Goal: Task Accomplishment & Management: Use online tool/utility

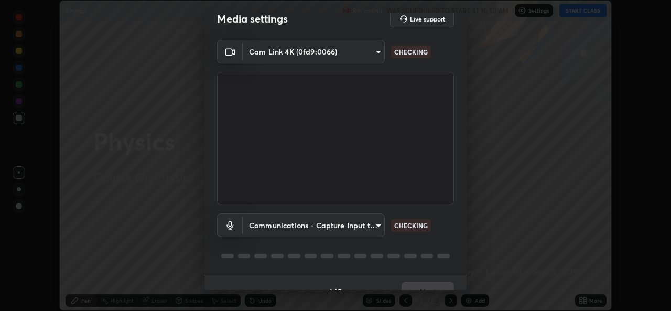
scroll to position [33, 0]
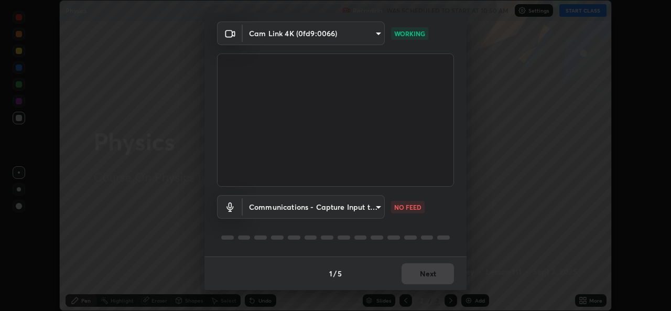
click at [363, 211] on body "Erase all Physics Recording WAS SCHEDULED TO START AT 10:50 AM Settings START C…" at bounding box center [335, 155] width 671 height 311
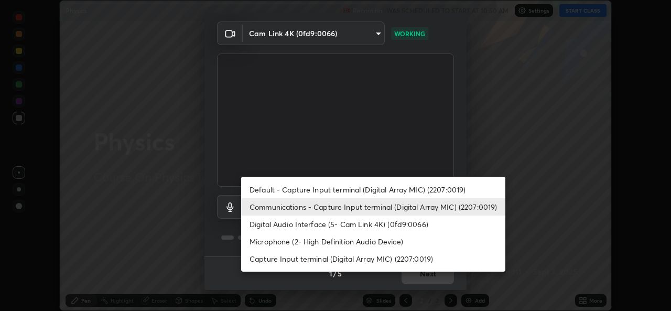
click at [361, 187] on li "Default - Capture Input terminal (Digital Array MIC) (2207:0019)" at bounding box center [373, 189] width 264 height 17
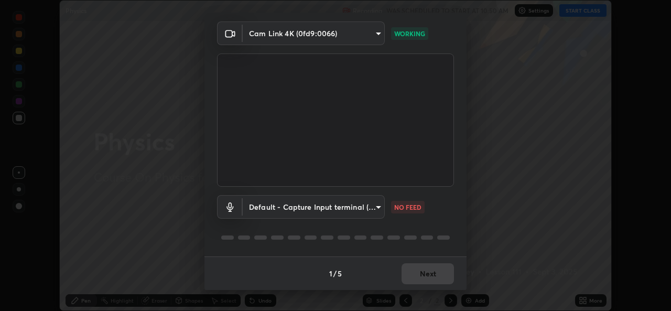
type input "default"
click at [349, 208] on body "Erase all Physics Recording WAS SCHEDULED TO START AT 10:50 AM Settings START C…" at bounding box center [335, 155] width 671 height 311
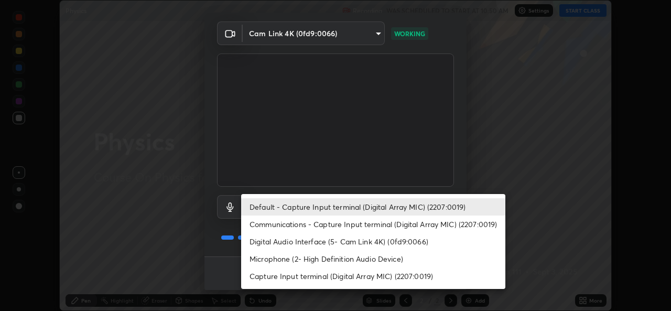
click at [352, 207] on li "Default - Capture Input terminal (Digital Array MIC) (2207:0019)" at bounding box center [373, 206] width 264 height 17
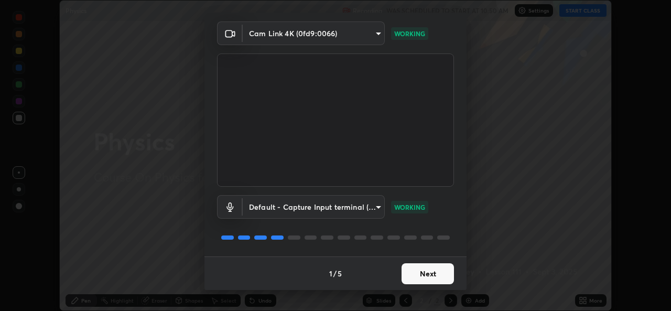
click at [435, 272] on button "Next" at bounding box center [428, 273] width 52 height 21
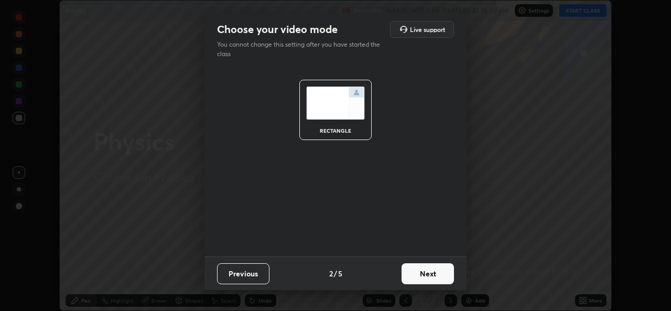
scroll to position [0, 0]
click at [442, 275] on button "Next" at bounding box center [428, 273] width 52 height 21
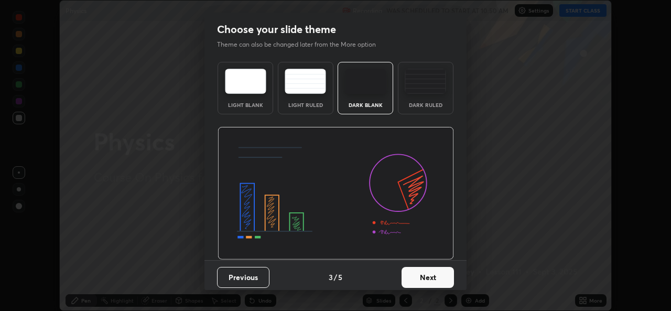
click at [443, 278] on button "Next" at bounding box center [428, 277] width 52 height 21
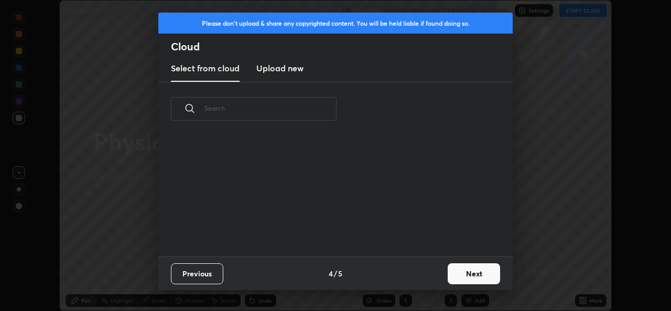
click at [462, 277] on button "Next" at bounding box center [474, 273] width 52 height 21
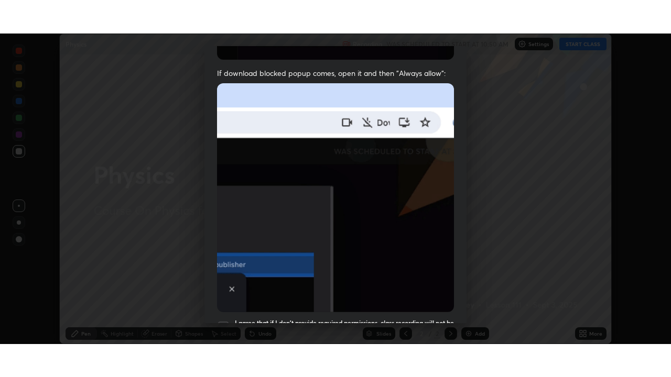
scroll to position [247, 0]
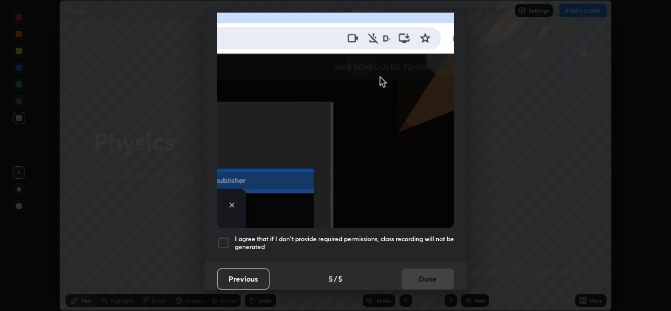
click at [223, 236] on div at bounding box center [223, 242] width 13 height 13
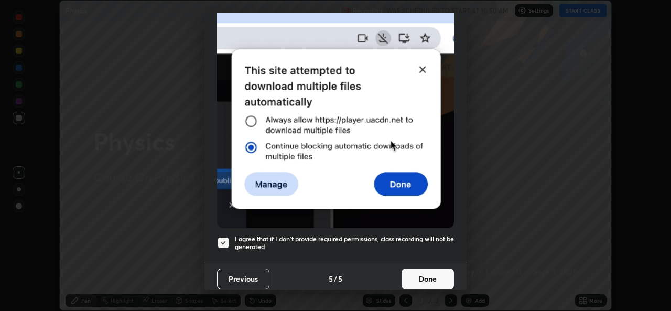
click at [423, 276] on button "Done" at bounding box center [428, 278] width 52 height 21
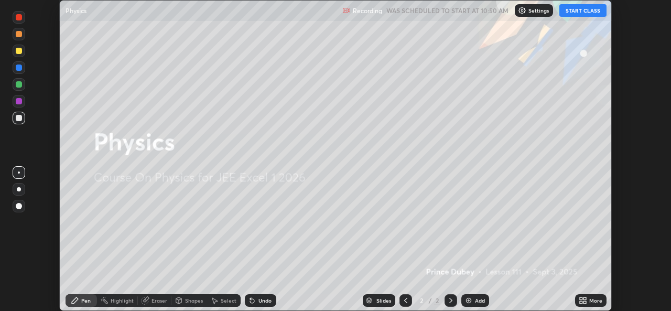
click at [584, 12] on button "START CLASS" at bounding box center [582, 10] width 47 height 13
click at [588, 300] on div "More" at bounding box center [590, 300] width 31 height 13
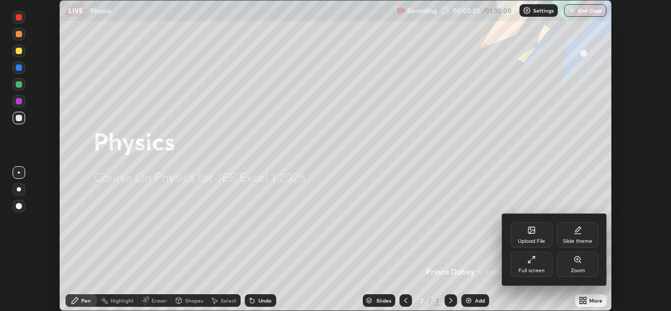
click at [542, 266] on div "Full screen" at bounding box center [532, 264] width 42 height 25
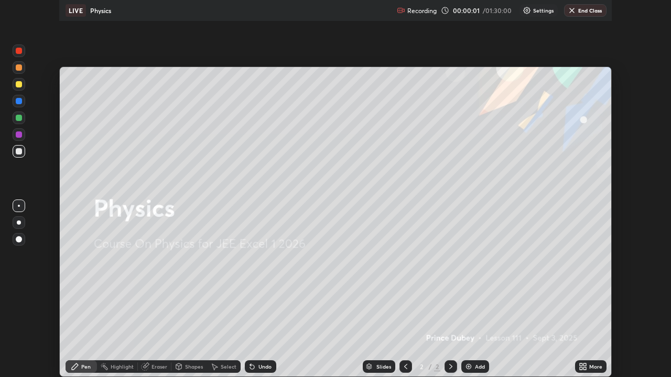
scroll to position [377, 671]
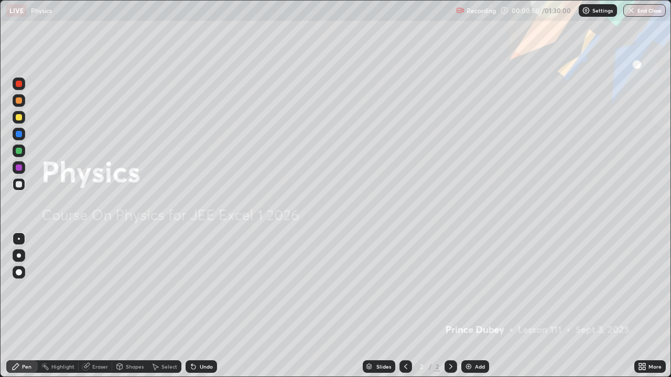
click at [472, 310] on div "Add" at bounding box center [475, 367] width 28 height 13
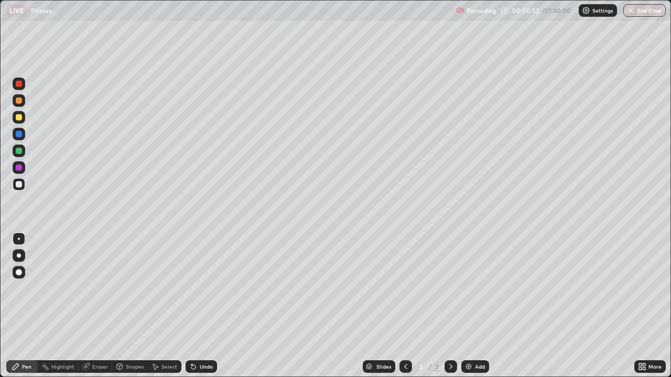
click at [21, 184] on div at bounding box center [19, 184] width 6 height 6
click at [168, 310] on div "Select" at bounding box center [165, 367] width 34 height 13
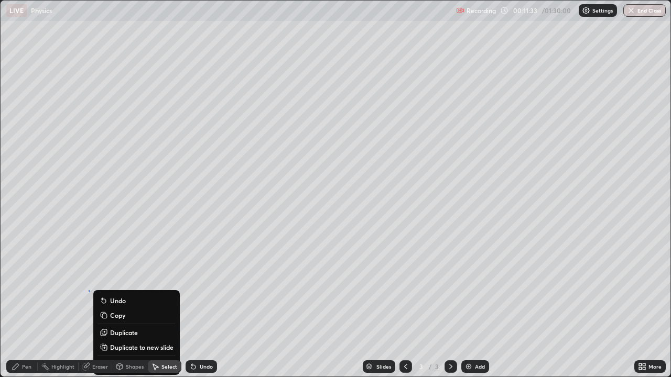
click at [204, 310] on div "Undo" at bounding box center [206, 366] width 13 height 5
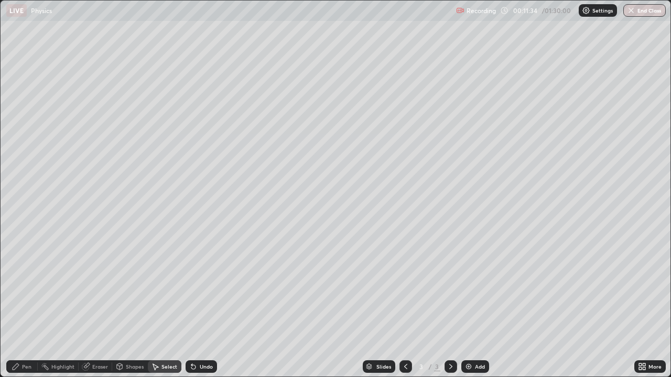
click at [98, 310] on div "Eraser" at bounding box center [100, 366] width 16 height 5
click at [15, 310] on icon at bounding box center [16, 367] width 6 height 6
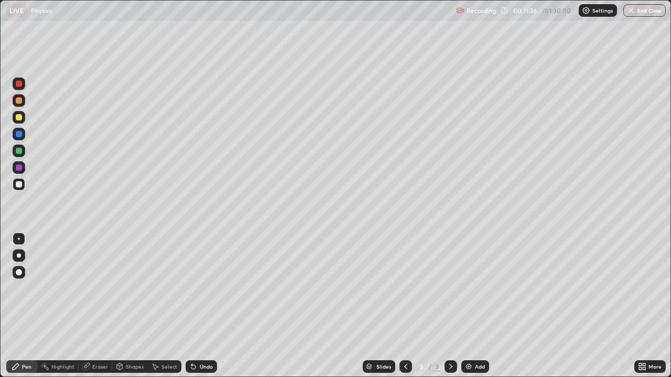
click at [18, 186] on div at bounding box center [19, 184] width 6 height 6
click at [205, 310] on div "Undo" at bounding box center [206, 366] width 13 height 5
click at [203, 310] on div "Undo" at bounding box center [201, 367] width 31 height 13
click at [208, 310] on div "Undo" at bounding box center [206, 366] width 13 height 5
click at [205, 310] on div "Undo" at bounding box center [206, 366] width 13 height 5
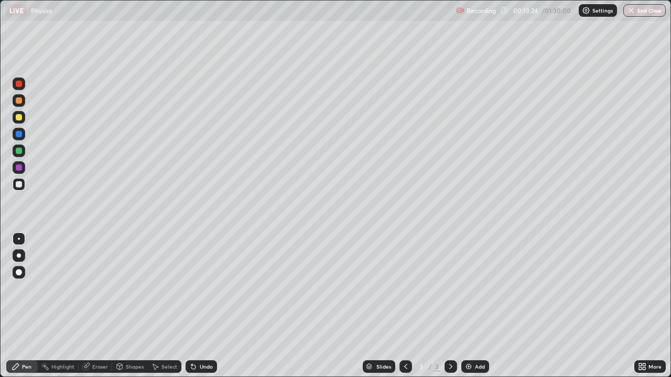
click at [204, 310] on div "Undo" at bounding box center [206, 366] width 13 height 5
click at [206, 310] on div "Undo" at bounding box center [206, 366] width 13 height 5
click at [207, 310] on div "Undo" at bounding box center [206, 366] width 13 height 5
click at [478, 310] on div "Add" at bounding box center [480, 366] width 10 height 5
click at [132, 310] on div "Shapes" at bounding box center [135, 366] width 18 height 5
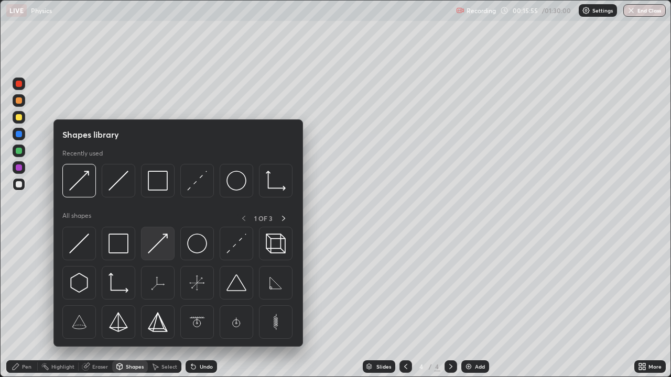
click at [160, 244] on img at bounding box center [158, 244] width 20 height 20
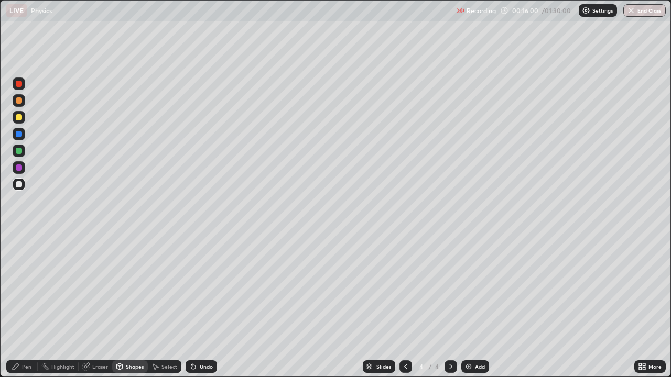
click at [18, 310] on icon at bounding box center [16, 367] width 8 height 8
click at [18, 150] on div at bounding box center [19, 151] width 6 height 6
click at [200, 310] on div "Undo" at bounding box center [201, 367] width 31 height 13
click at [200, 310] on div "Undo" at bounding box center [206, 366] width 13 height 5
click at [19, 256] on div at bounding box center [19, 256] width 4 height 4
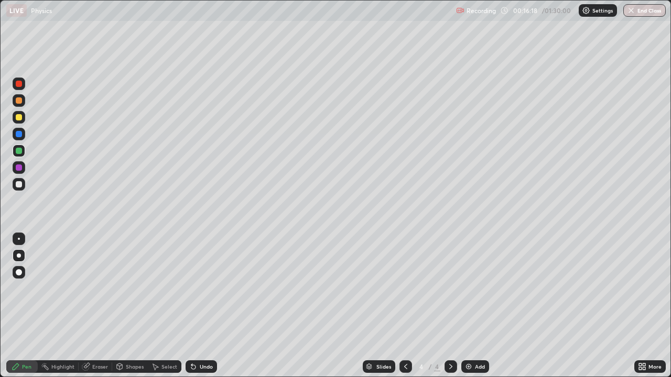
click at [202, 310] on div "Undo" at bounding box center [201, 367] width 31 height 13
click at [18, 239] on div at bounding box center [19, 239] width 2 height 2
click at [127, 310] on div "Shapes" at bounding box center [135, 366] width 18 height 5
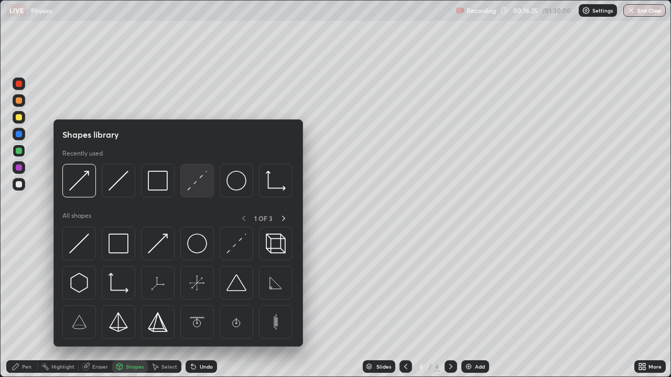
click at [195, 186] on img at bounding box center [197, 181] width 20 height 20
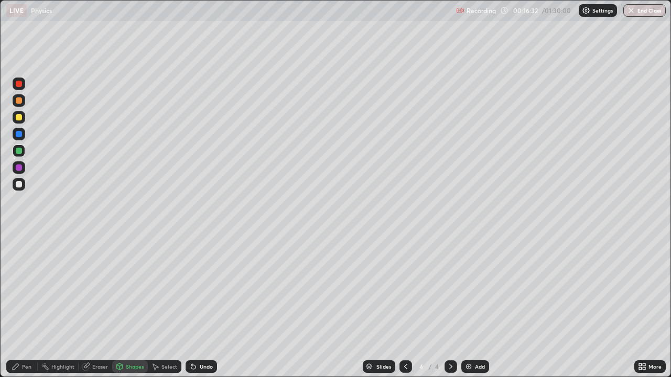
click at [18, 310] on icon at bounding box center [16, 367] width 6 height 6
click at [16, 186] on div at bounding box center [19, 184] width 6 height 6
click at [131, 310] on div "Shapes" at bounding box center [135, 366] width 18 height 5
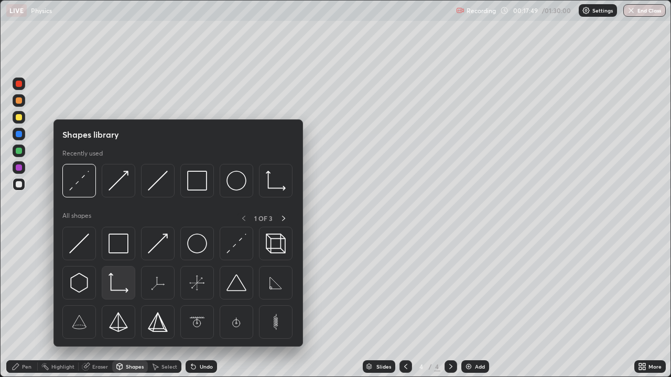
click at [112, 286] on img at bounding box center [119, 283] width 20 height 20
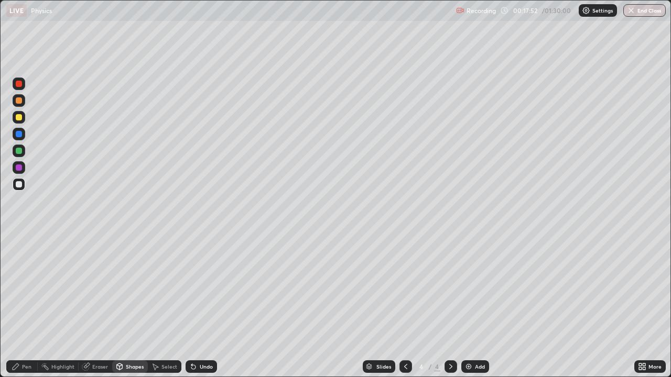
click at [135, 310] on div "Shapes" at bounding box center [135, 366] width 18 height 5
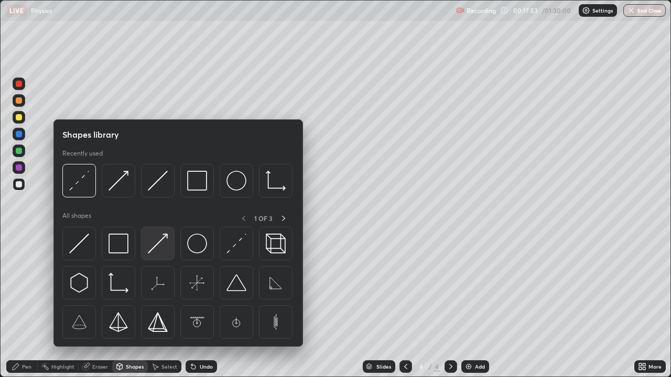
click at [162, 245] on img at bounding box center [158, 244] width 20 height 20
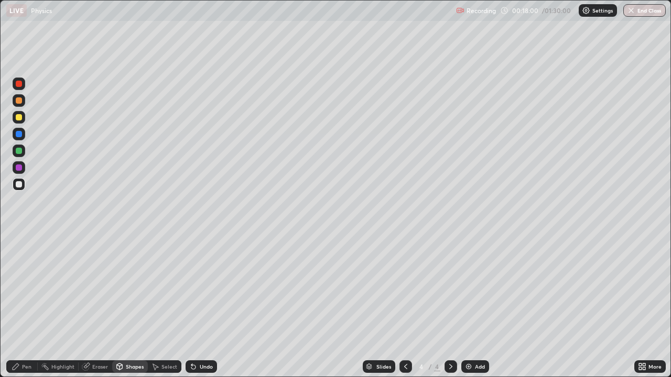
click at [168, 310] on div "Select" at bounding box center [169, 366] width 16 height 5
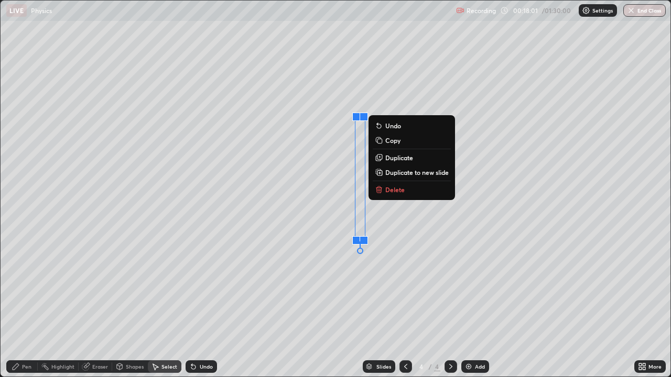
click at [391, 190] on p "Delete" at bounding box center [394, 190] width 19 height 8
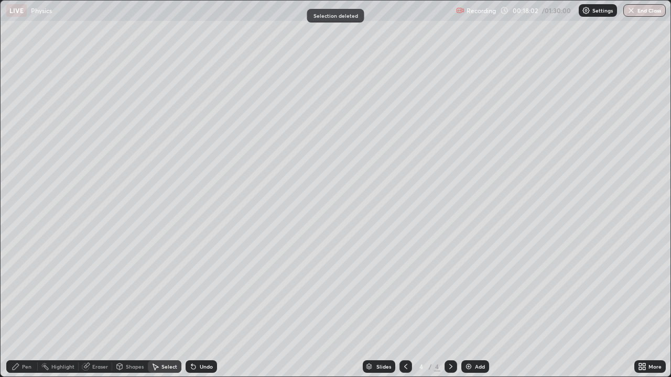
click at [134, 310] on div "Shapes" at bounding box center [135, 366] width 18 height 5
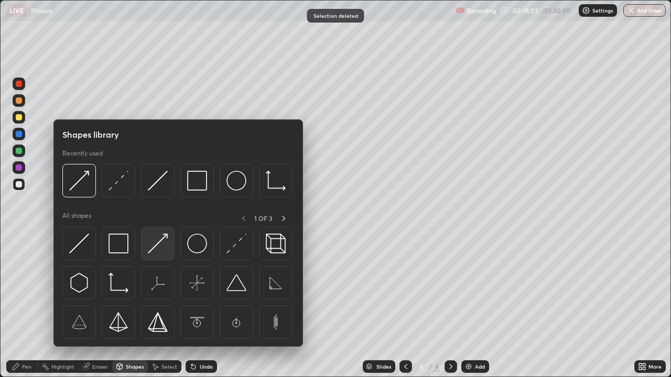
click at [157, 250] on img at bounding box center [158, 244] width 20 height 20
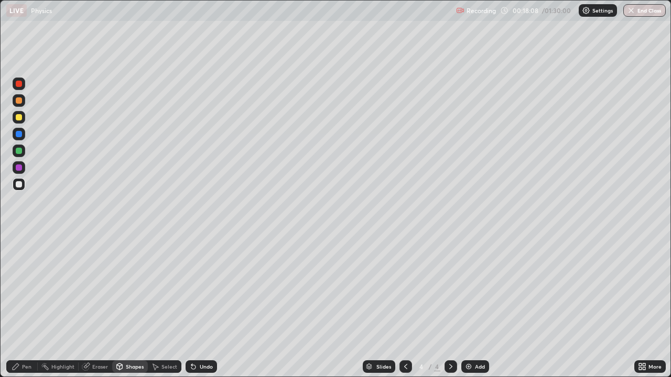
click at [28, 310] on div "Pen" at bounding box center [21, 367] width 31 height 13
click at [19, 239] on div at bounding box center [19, 239] width 2 height 2
click at [207, 310] on div "Undo" at bounding box center [206, 366] width 13 height 5
click at [208, 310] on div "Undo" at bounding box center [206, 366] width 13 height 5
click at [206, 310] on div "Undo" at bounding box center [206, 366] width 13 height 5
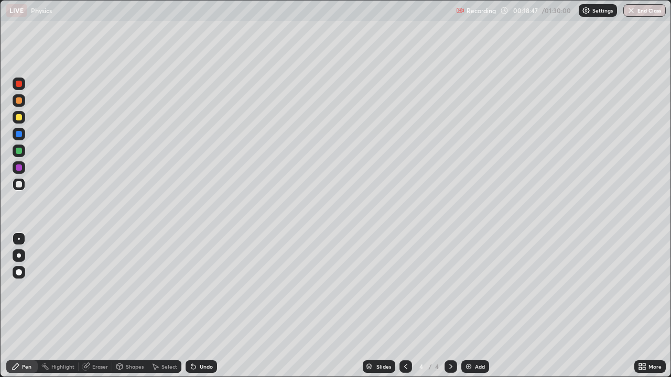
click at [18, 182] on div at bounding box center [19, 184] width 6 height 6
click at [124, 310] on div "Shapes" at bounding box center [130, 367] width 36 height 13
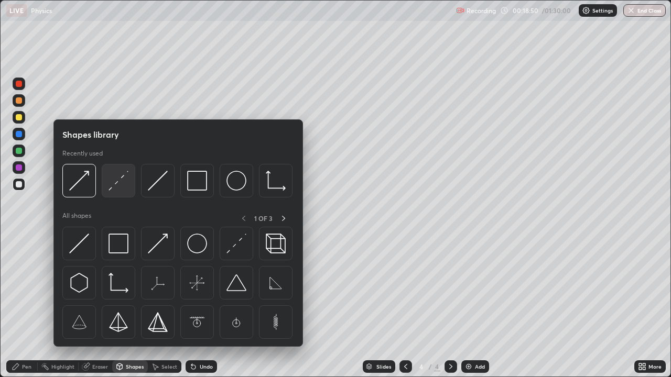
click at [122, 181] on img at bounding box center [119, 181] width 20 height 20
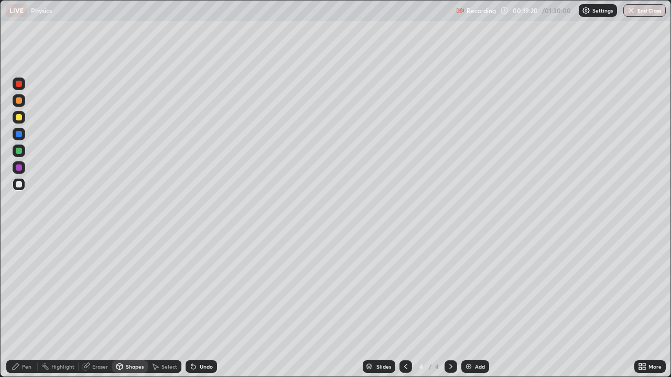
click at [134, 310] on div "Shapes" at bounding box center [135, 366] width 18 height 5
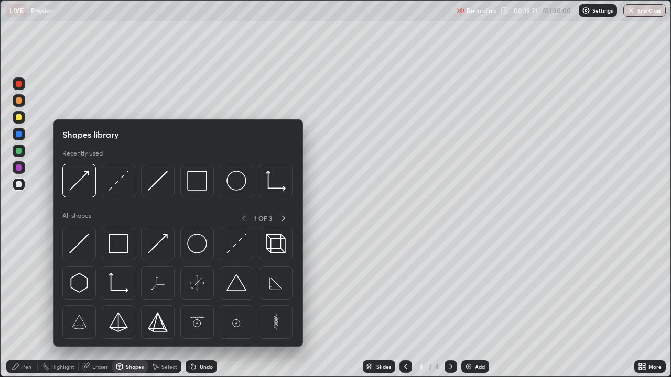
click at [137, 310] on div "Shapes" at bounding box center [135, 366] width 18 height 5
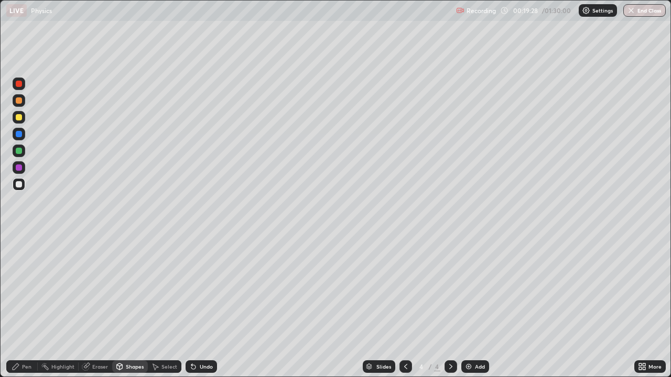
click at [23, 310] on div "Pen" at bounding box center [26, 366] width 9 height 5
click at [17, 254] on div at bounding box center [19, 256] width 4 height 4
click at [126, 310] on div "Shapes" at bounding box center [130, 367] width 36 height 13
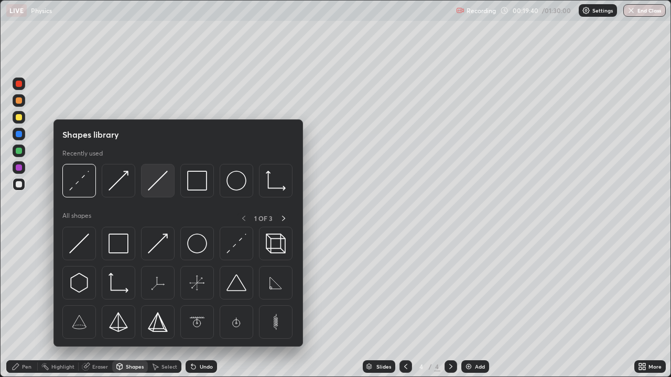
click at [160, 186] on img at bounding box center [158, 181] width 20 height 20
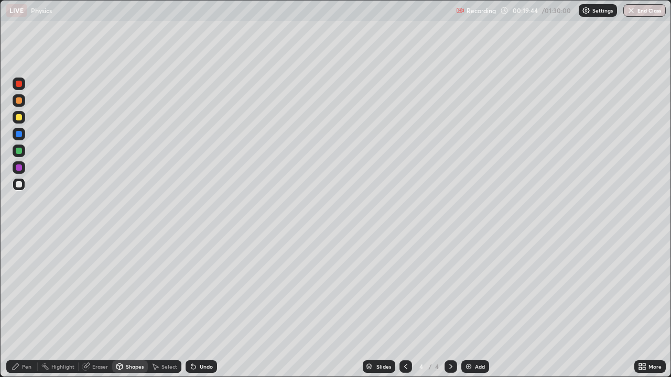
click at [202, 310] on div "Undo" at bounding box center [206, 366] width 13 height 5
click at [20, 310] on div "Pen" at bounding box center [21, 367] width 31 height 13
click at [206, 310] on div "Undo" at bounding box center [206, 366] width 13 height 5
click at [19, 239] on div at bounding box center [19, 239] width 2 height 2
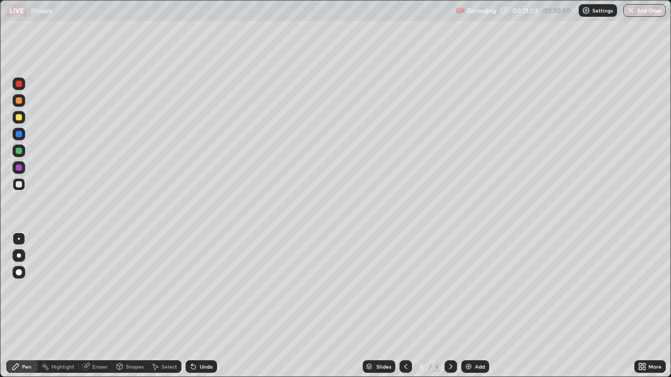
click at [161, 310] on div "Select" at bounding box center [169, 366] width 16 height 5
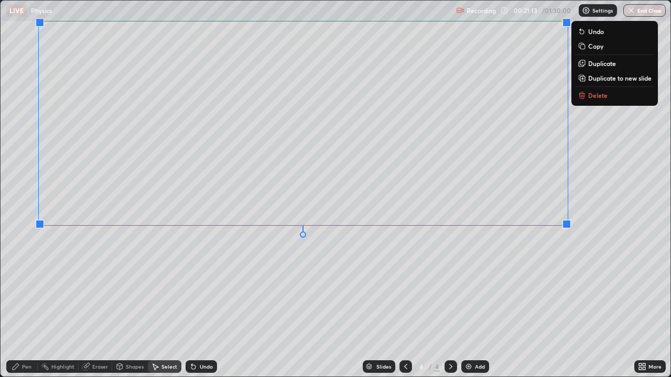
click at [25, 310] on div "Pen" at bounding box center [21, 367] width 31 height 13
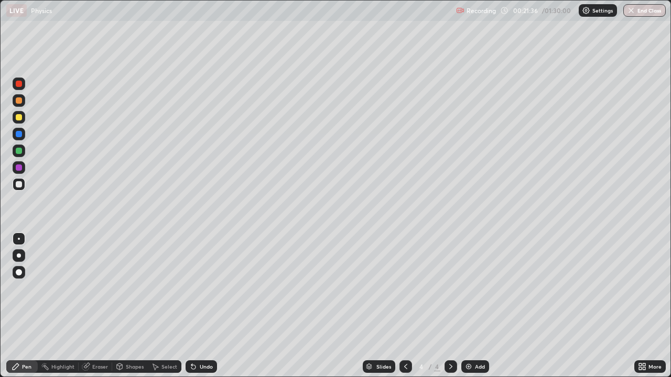
click at [160, 310] on div "Select" at bounding box center [165, 367] width 34 height 13
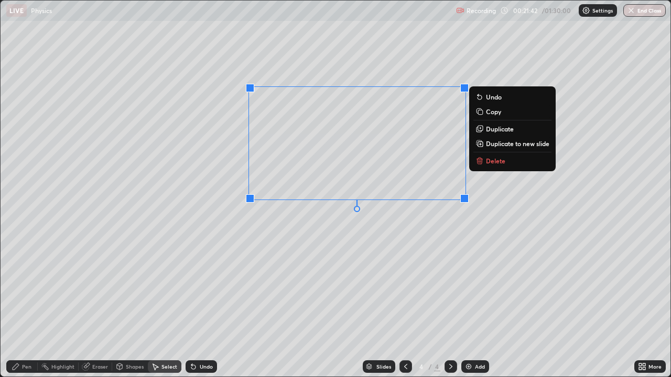
click at [494, 132] on p "Duplicate" at bounding box center [500, 129] width 28 height 8
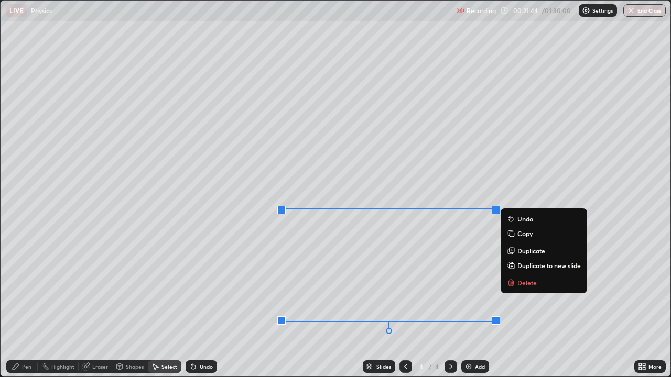
click at [238, 310] on div "0 ° Undo Copy Duplicate Duplicate to new slide Delete" at bounding box center [336, 189] width 670 height 376
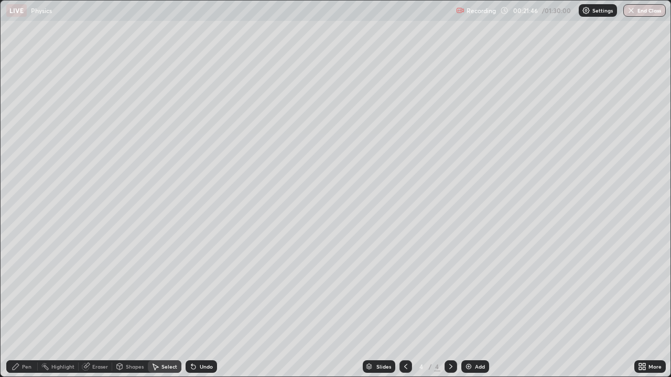
click at [92, 310] on div "Eraser" at bounding box center [100, 366] width 16 height 5
click at [17, 310] on icon at bounding box center [16, 328] width 1 height 1
click at [134, 310] on div "Shapes" at bounding box center [135, 366] width 18 height 5
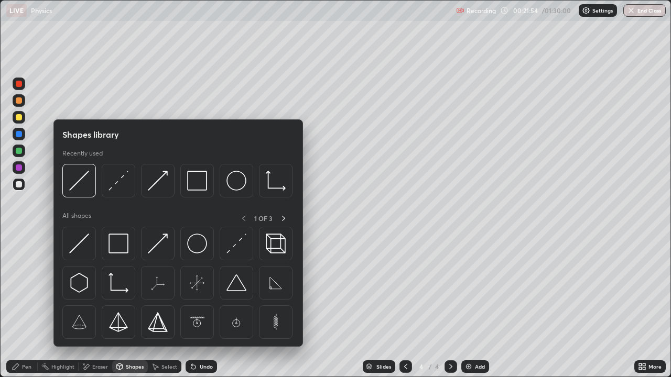
click at [158, 310] on icon at bounding box center [155, 367] width 8 height 8
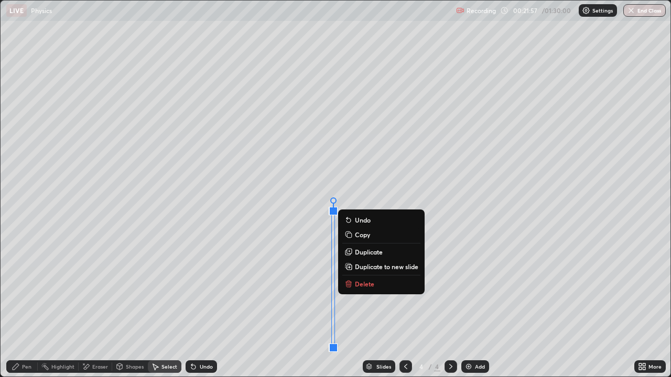
click at [258, 310] on div "0 ° Undo Copy Duplicate Duplicate to new slide Delete" at bounding box center [336, 189] width 670 height 376
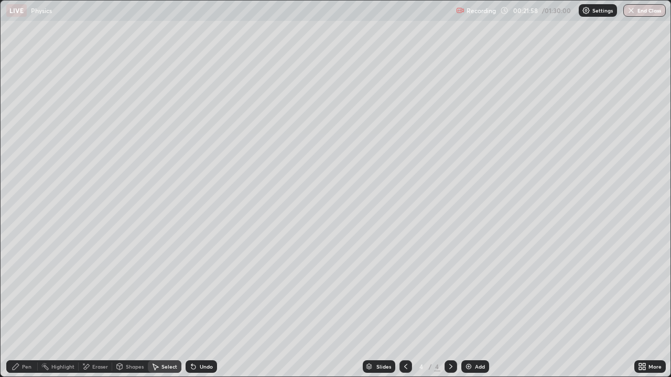
click at [20, 310] on div "Pen" at bounding box center [21, 367] width 31 height 13
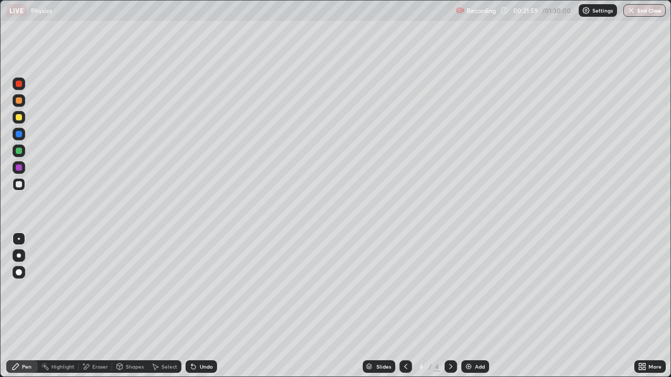
click at [124, 310] on div "Shapes" at bounding box center [130, 367] width 36 height 13
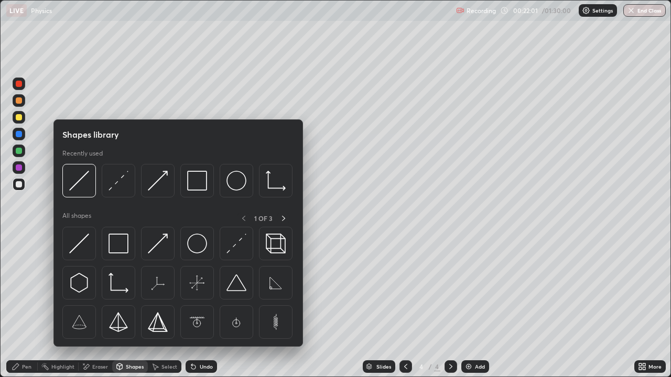
click at [164, 310] on div "Select" at bounding box center [169, 366] width 16 height 5
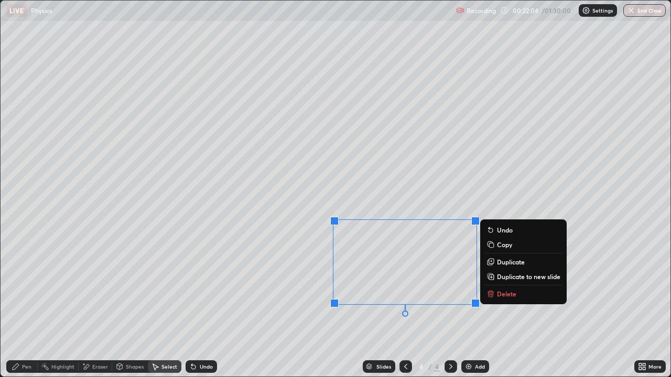
click at [509, 263] on p "Duplicate" at bounding box center [511, 262] width 28 height 8
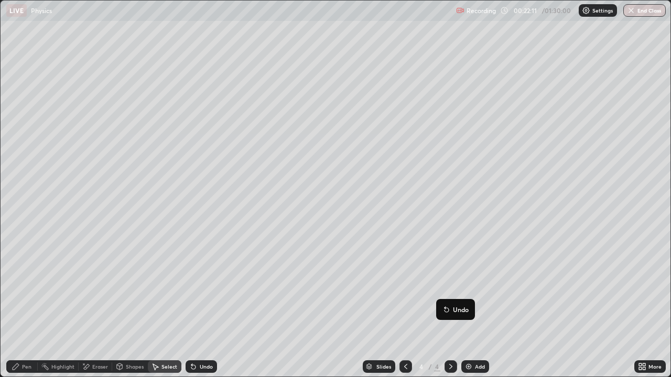
click at [401, 310] on div "0 ° Undo Copy Duplicate Duplicate to new slide Delete" at bounding box center [336, 189] width 670 height 376
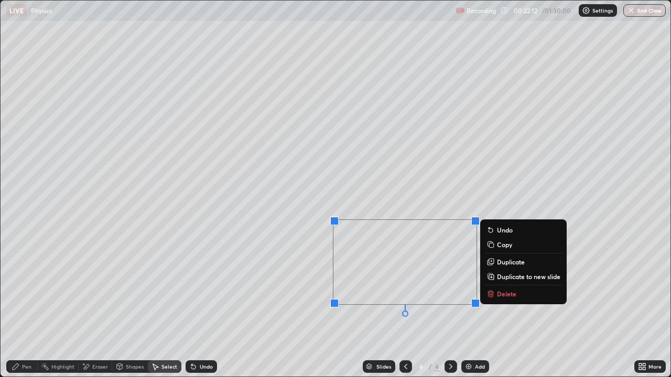
click at [490, 310] on div "0 ° Undo Copy Duplicate Duplicate to new slide Delete" at bounding box center [336, 189] width 670 height 376
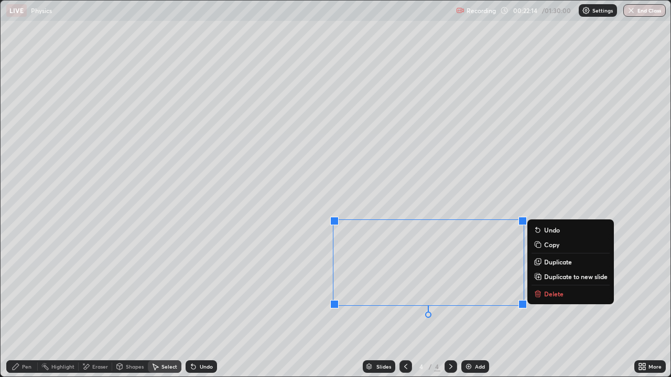
click at [450, 310] on div "0 ° Undo Copy Duplicate Duplicate to new slide Delete" at bounding box center [336, 189] width 670 height 376
click at [555, 265] on p "Duplicate" at bounding box center [558, 263] width 28 height 8
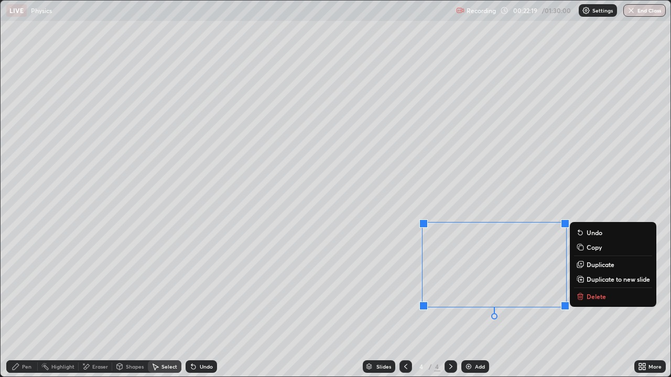
click at [386, 310] on div "0 ° Undo Copy Duplicate Duplicate to new slide Delete" at bounding box center [336, 189] width 670 height 376
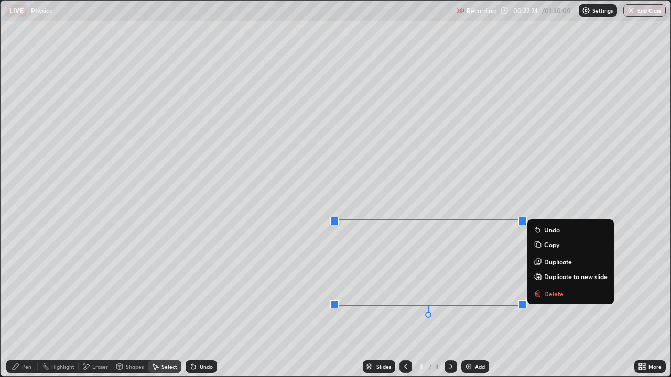
click at [381, 310] on div "0 ° Undo Copy Duplicate Duplicate to new slide Delete" at bounding box center [336, 189] width 670 height 376
click at [382, 310] on div "0 ° Undo Copy Duplicate Duplicate to new slide Delete" at bounding box center [336, 189] width 670 height 376
click at [388, 310] on div "0 ° Undo Copy Duplicate Duplicate to new slide Delete" at bounding box center [336, 189] width 670 height 376
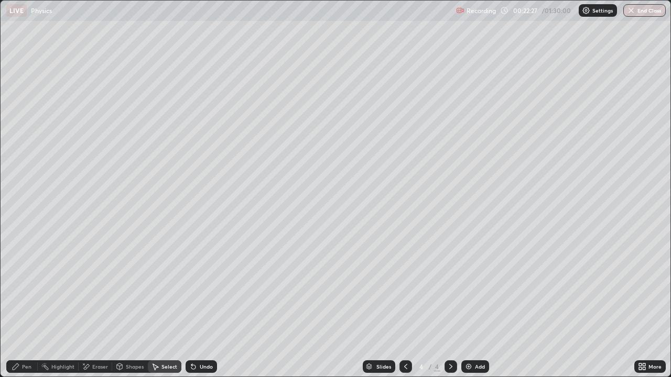
click at [137, 310] on div "Shapes" at bounding box center [135, 366] width 18 height 5
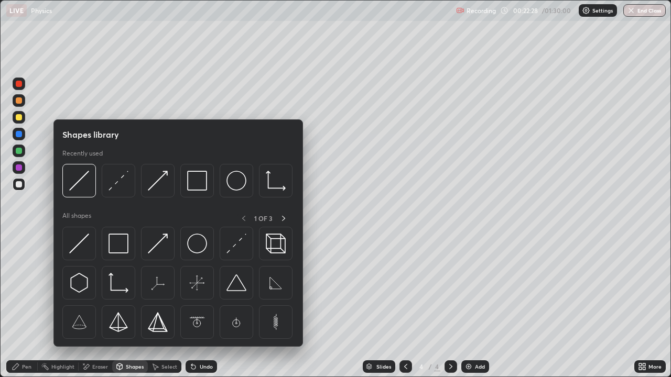
click at [95, 310] on div "Eraser" at bounding box center [100, 366] width 16 height 5
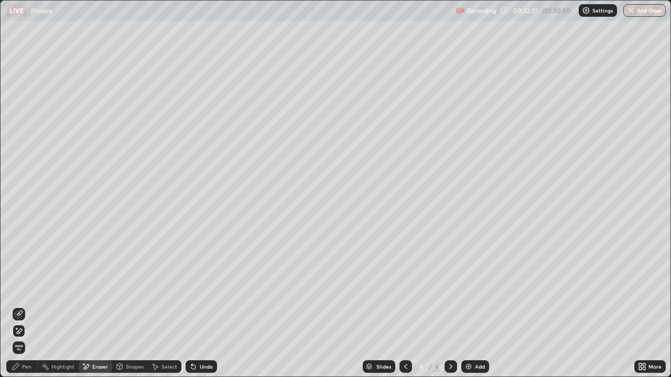
click at [128, 310] on div "Shapes" at bounding box center [135, 366] width 18 height 5
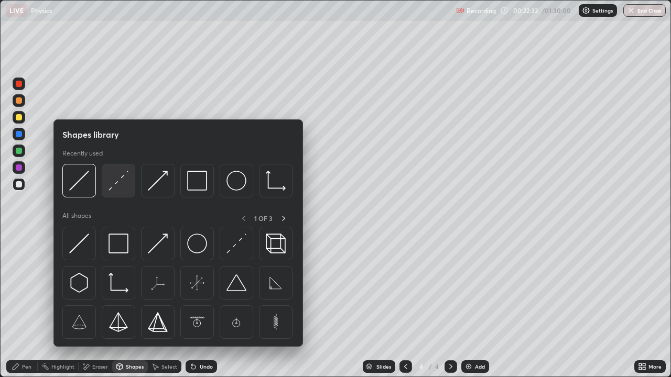
click at [117, 188] on img at bounding box center [119, 181] width 20 height 20
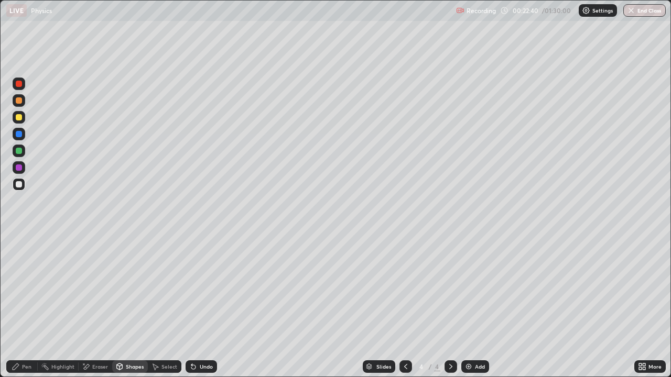
click at [204, 310] on div "Undo" at bounding box center [206, 366] width 13 height 5
click at [161, 310] on div "Select" at bounding box center [169, 366] width 16 height 5
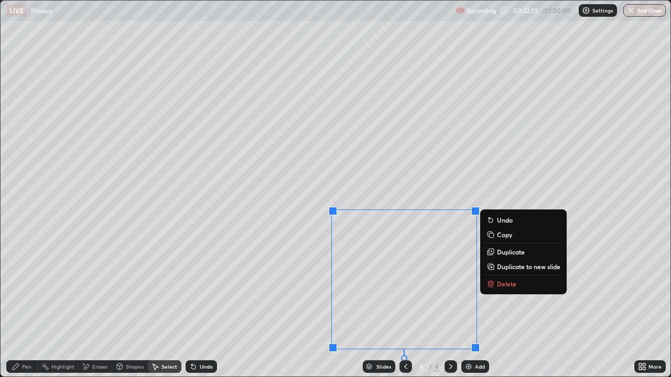
click at [307, 310] on div "0 ° Undo Copy Duplicate Duplicate to new slide Delete" at bounding box center [336, 189] width 670 height 376
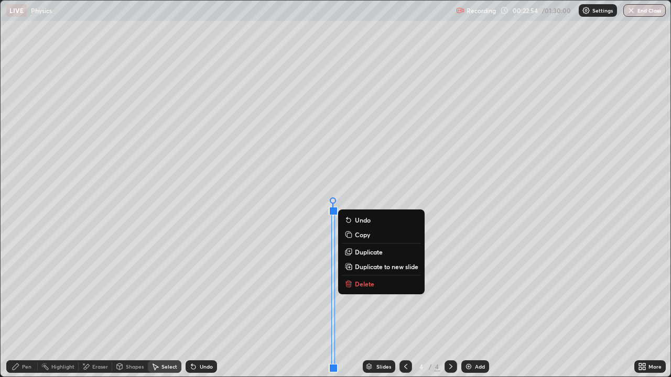
click at [287, 310] on div "0 ° Undo Copy Duplicate Duplicate to new slide Delete" at bounding box center [336, 189] width 670 height 376
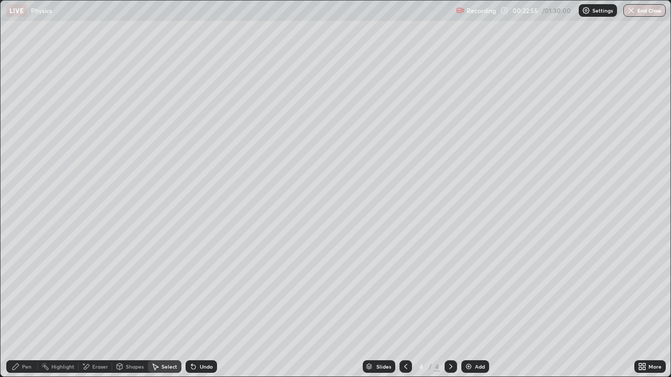
click at [22, 310] on div "Pen" at bounding box center [26, 366] width 9 height 5
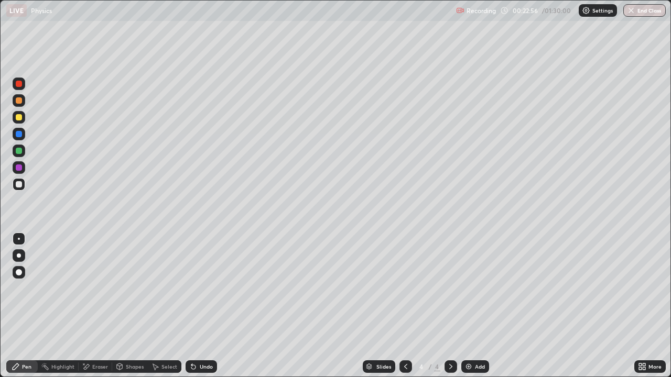
click at [16, 189] on div at bounding box center [19, 184] width 13 height 13
click at [17, 186] on div at bounding box center [19, 184] width 6 height 6
click at [477, 310] on div "Add" at bounding box center [480, 366] width 10 height 5
click at [17, 188] on div at bounding box center [19, 184] width 13 height 13
click at [196, 310] on div "Undo" at bounding box center [201, 367] width 31 height 13
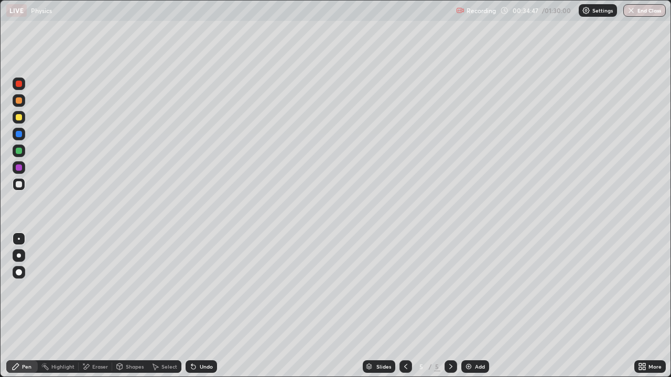
click at [195, 310] on div "Undo" at bounding box center [201, 367] width 31 height 13
click at [198, 310] on div "Undo" at bounding box center [201, 367] width 31 height 13
click at [197, 310] on div "Undo" at bounding box center [201, 367] width 31 height 13
click at [196, 310] on div "Undo" at bounding box center [201, 367] width 31 height 13
click at [18, 238] on div at bounding box center [19, 239] width 2 height 2
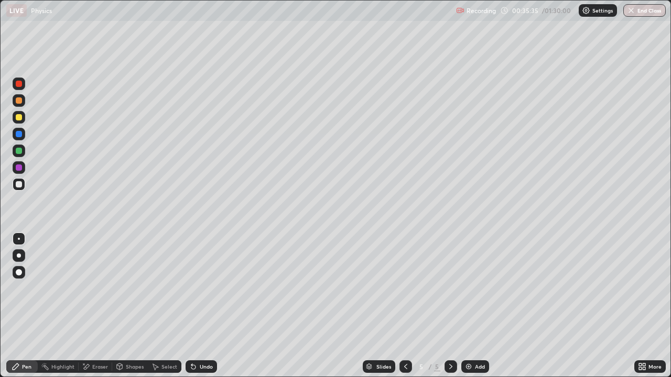
click at [23, 310] on div "Pen" at bounding box center [26, 366] width 9 height 5
click at [128, 310] on div "Shapes" at bounding box center [135, 366] width 18 height 5
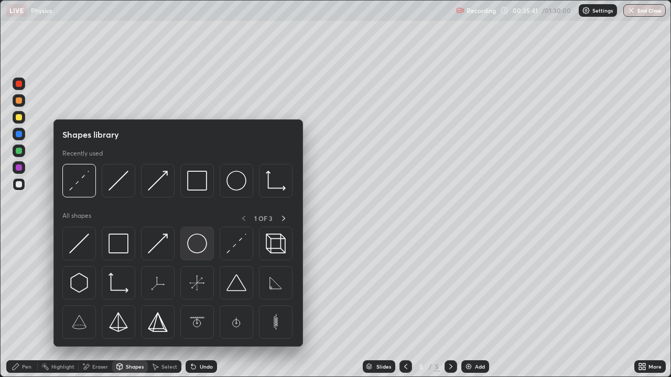
click at [196, 248] on img at bounding box center [197, 244] width 20 height 20
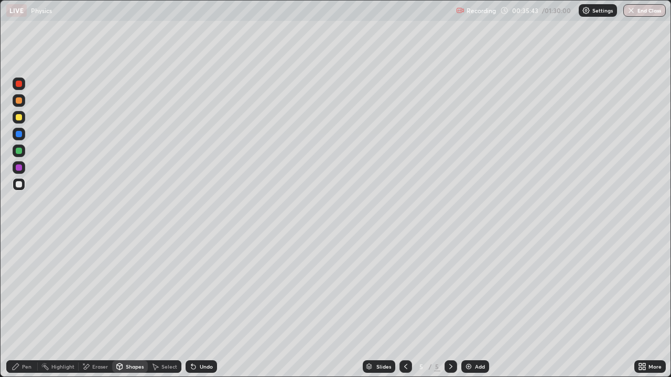
click at [130, 310] on div "Shapes" at bounding box center [130, 367] width 36 height 13
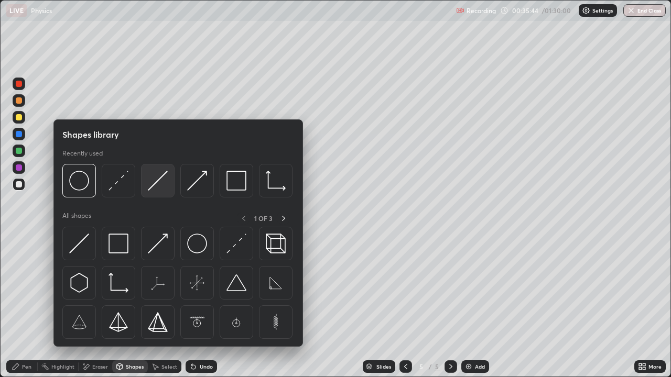
click at [157, 184] on img at bounding box center [158, 181] width 20 height 20
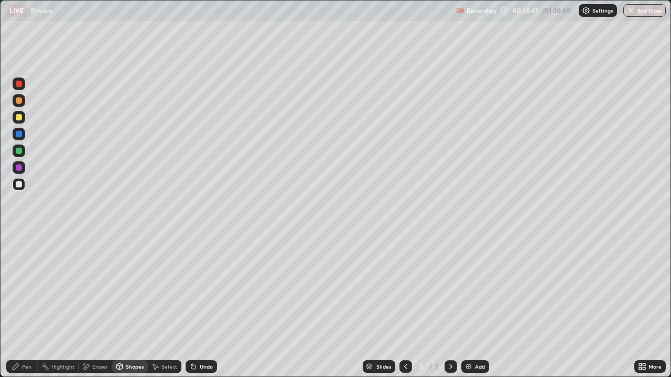
click at [23, 310] on div "Pen" at bounding box center [26, 366] width 9 height 5
click at [22, 310] on div "Pen" at bounding box center [26, 366] width 9 height 5
click at [18, 152] on div at bounding box center [19, 151] width 6 height 6
click at [19, 183] on div at bounding box center [19, 184] width 6 height 6
click at [128, 310] on div "Shapes" at bounding box center [135, 366] width 18 height 5
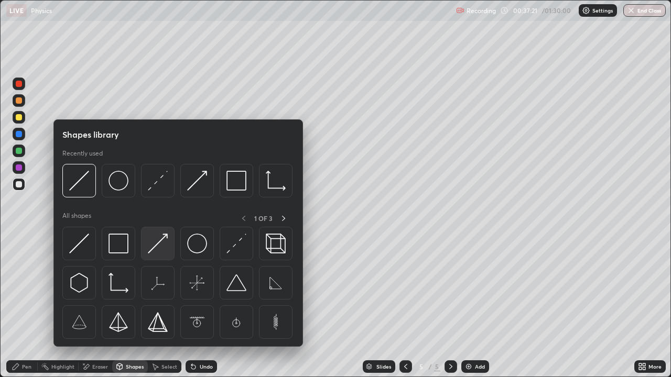
click at [154, 243] on img at bounding box center [158, 244] width 20 height 20
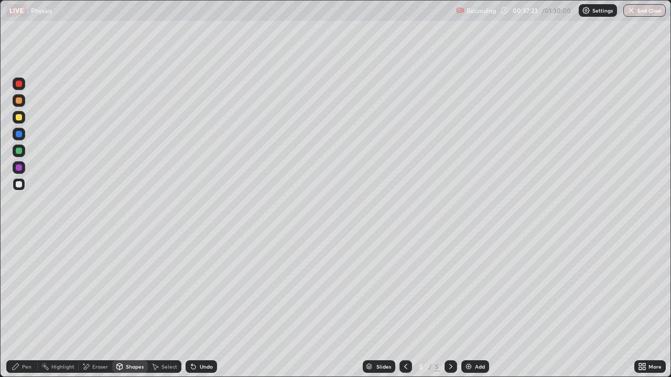
click at [18, 310] on icon at bounding box center [16, 367] width 8 height 8
click at [131, 310] on div "Shapes" at bounding box center [135, 366] width 18 height 5
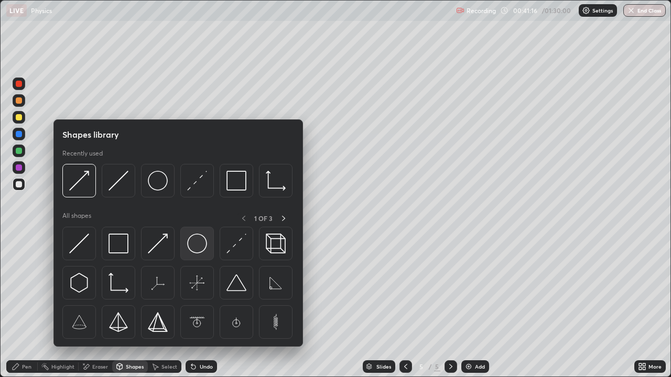
click at [201, 251] on img at bounding box center [197, 244] width 20 height 20
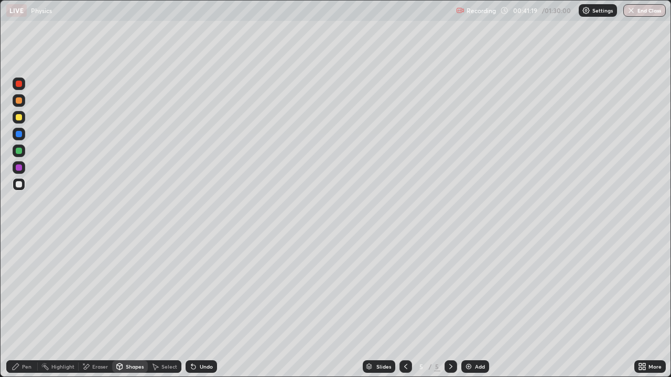
click at [21, 310] on div "Pen" at bounding box center [21, 367] width 31 height 13
click at [166, 310] on div "Select" at bounding box center [169, 366] width 16 height 5
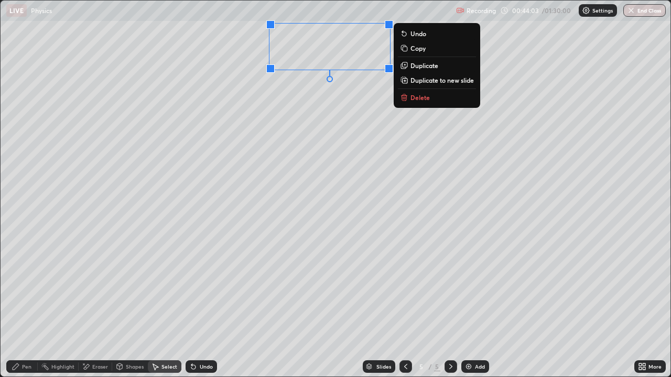
click at [343, 167] on div "0 ° Undo Copy Duplicate Duplicate to new slide Delete" at bounding box center [336, 189] width 670 height 376
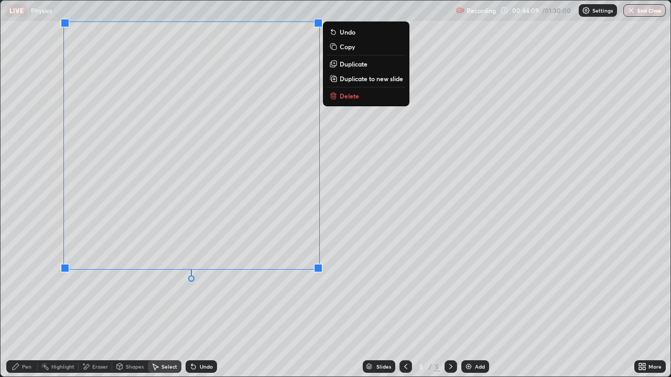
click at [166, 310] on div "0 ° Undo Copy Duplicate Duplicate to new slide Delete" at bounding box center [336, 189] width 670 height 376
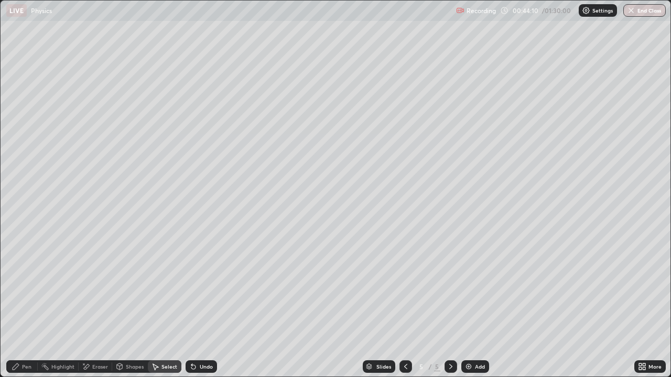
click at [17, 310] on icon at bounding box center [16, 367] width 6 height 6
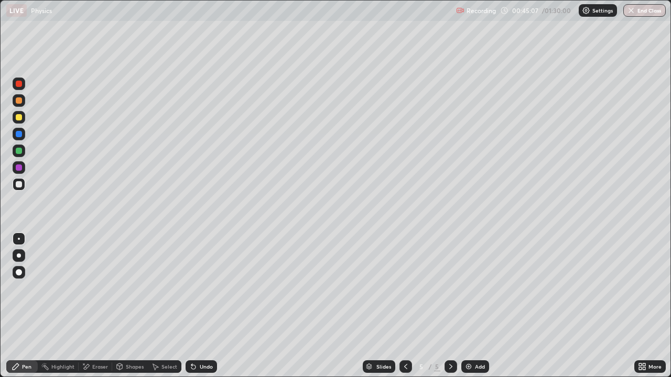
click at [161, 310] on div "Select" at bounding box center [169, 366] width 16 height 5
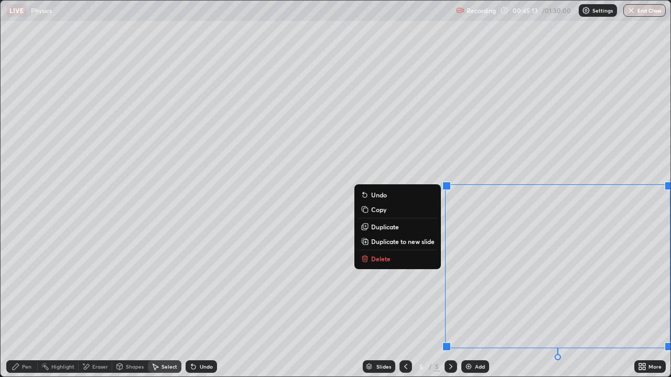
click at [439, 128] on div "0 ° Undo Copy Duplicate Duplicate to new slide Delete" at bounding box center [336, 189] width 670 height 376
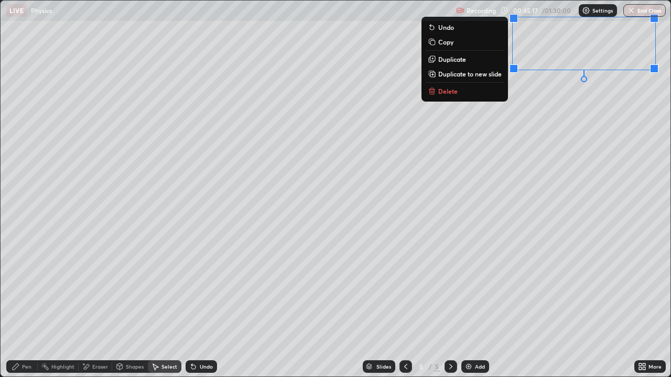
click at [476, 133] on div "0 ° Undo Copy Duplicate Duplicate to new slide Delete" at bounding box center [336, 189] width 670 height 376
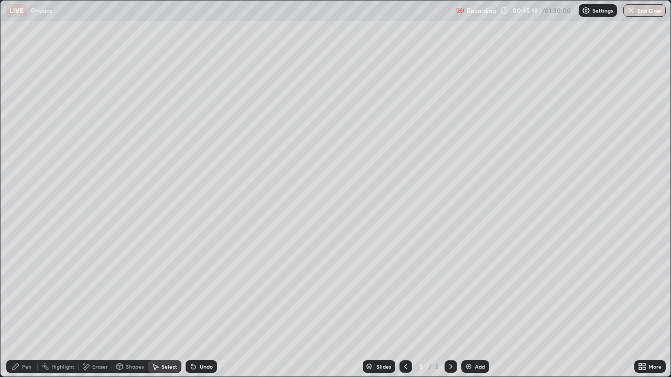
click at [133, 310] on div "Shapes" at bounding box center [135, 366] width 18 height 5
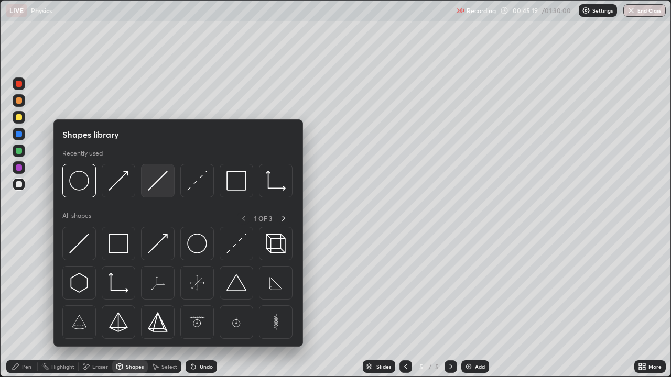
click at [154, 191] on img at bounding box center [158, 181] width 20 height 20
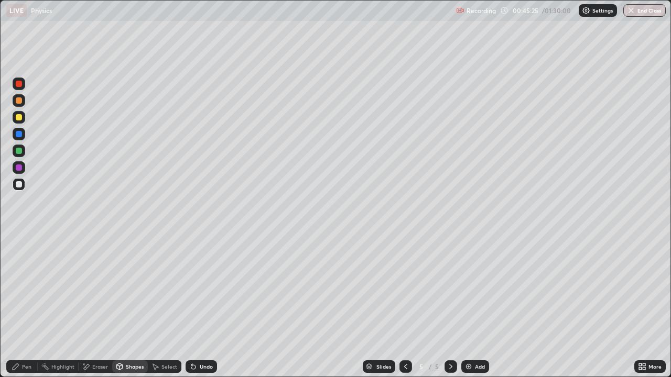
click at [21, 310] on div "Pen" at bounding box center [21, 367] width 31 height 13
click at [19, 239] on div at bounding box center [19, 239] width 2 height 2
click at [18, 153] on div at bounding box center [19, 151] width 6 height 6
click at [475, 310] on div "Add" at bounding box center [480, 366] width 10 height 5
click at [17, 187] on div at bounding box center [19, 184] width 6 height 6
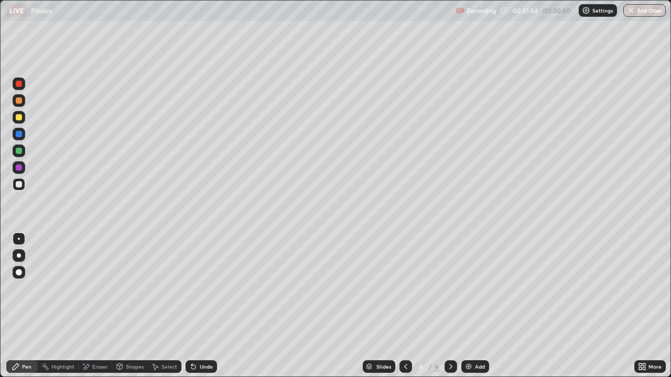
click at [127, 310] on div "Shapes" at bounding box center [135, 366] width 18 height 5
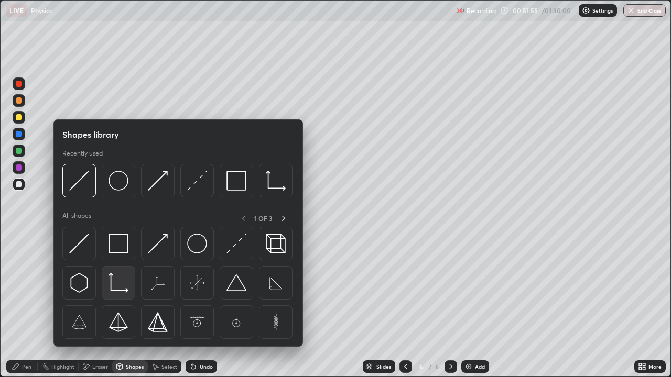
click at [118, 283] on img at bounding box center [119, 283] width 20 height 20
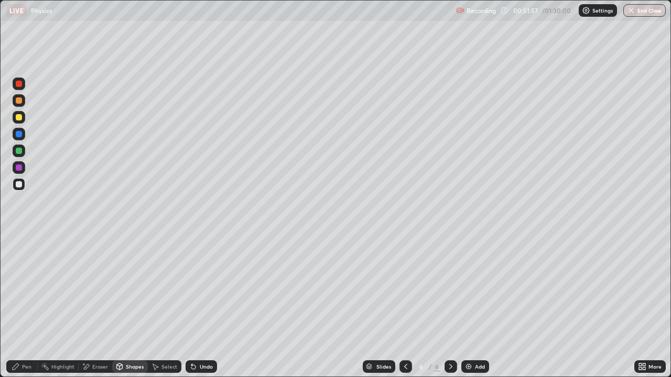
click at [206, 310] on div "Undo" at bounding box center [206, 366] width 13 height 5
click at [131, 310] on div "Shapes" at bounding box center [135, 366] width 18 height 5
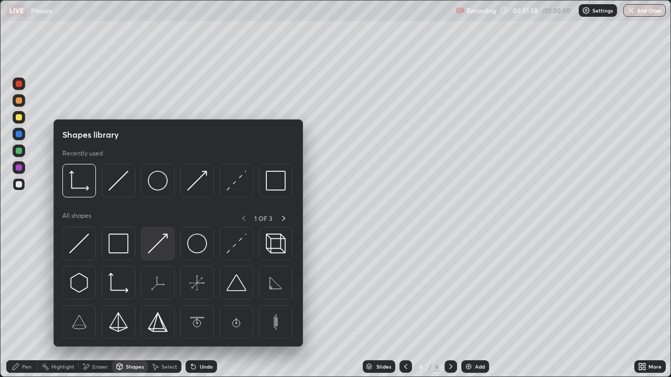
click at [158, 247] on img at bounding box center [158, 244] width 20 height 20
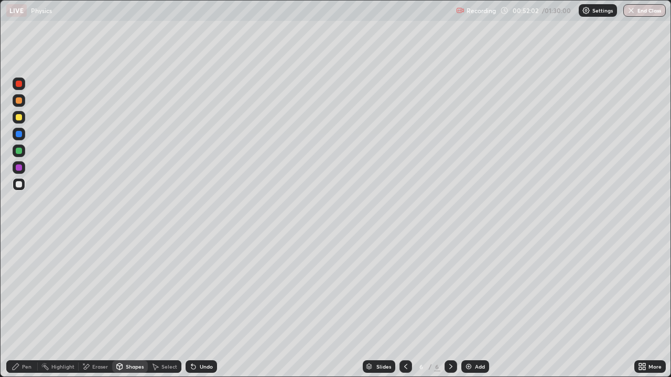
click at [29, 310] on div "Pen" at bounding box center [26, 366] width 9 height 5
click at [20, 185] on div at bounding box center [19, 184] width 6 height 6
click at [19, 152] on div at bounding box center [19, 151] width 6 height 6
click at [19, 119] on div at bounding box center [19, 117] width 6 height 6
click at [19, 84] on div at bounding box center [19, 84] width 6 height 6
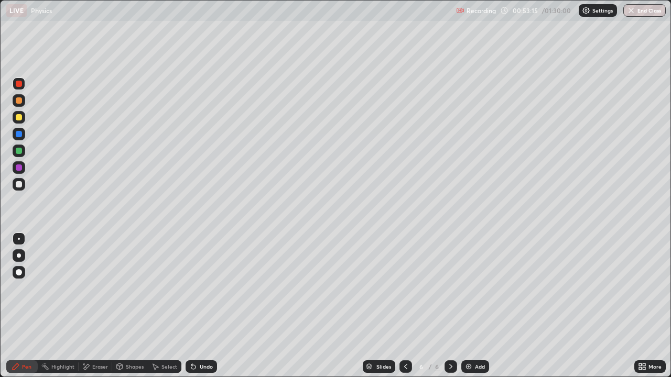
click at [21, 102] on div at bounding box center [19, 101] width 6 height 6
click at [200, 310] on div "Undo" at bounding box center [206, 366] width 13 height 5
click at [18, 186] on div at bounding box center [19, 184] width 6 height 6
click at [16, 185] on div at bounding box center [19, 184] width 6 height 6
click at [203, 310] on div "Undo" at bounding box center [206, 366] width 13 height 5
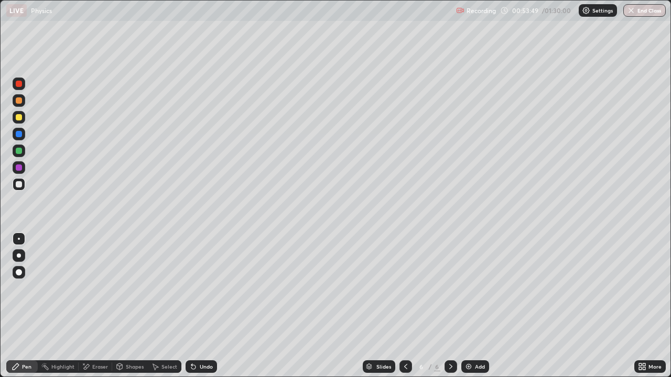
click at [202, 310] on div "Undo" at bounding box center [206, 366] width 13 height 5
click at [19, 102] on div at bounding box center [19, 101] width 6 height 6
click at [19, 88] on div at bounding box center [19, 84] width 13 height 13
click at [18, 118] on div at bounding box center [19, 117] width 6 height 6
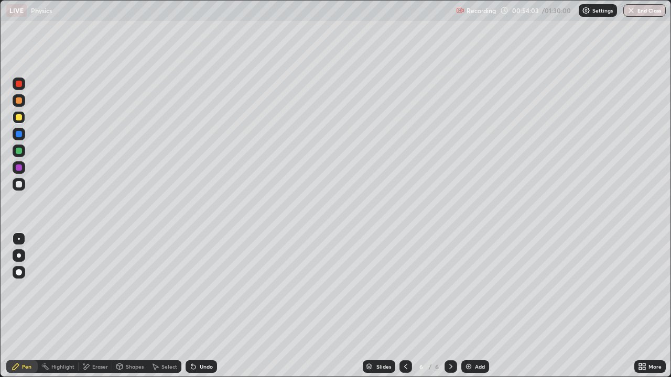
click at [18, 152] on div at bounding box center [19, 151] width 6 height 6
click at [405, 310] on icon at bounding box center [406, 367] width 8 height 8
click at [404, 310] on icon at bounding box center [406, 367] width 8 height 8
click at [449, 310] on icon at bounding box center [451, 367] width 8 height 8
click at [448, 310] on icon at bounding box center [451, 367] width 8 height 8
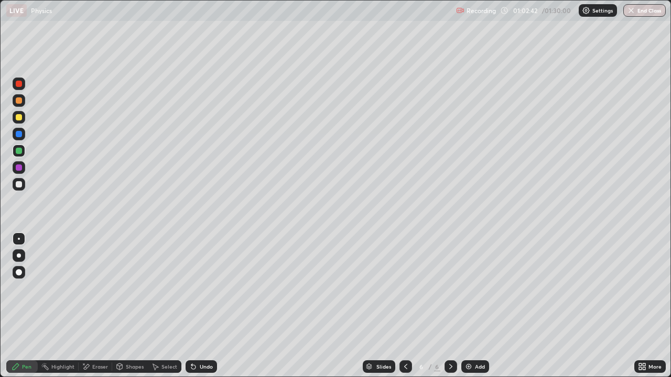
click at [477, 310] on div "Add" at bounding box center [475, 367] width 28 height 13
click at [20, 186] on div at bounding box center [19, 184] width 6 height 6
click at [205, 310] on div "Undo" at bounding box center [206, 366] width 13 height 5
click at [201, 310] on div "Undo" at bounding box center [201, 367] width 31 height 13
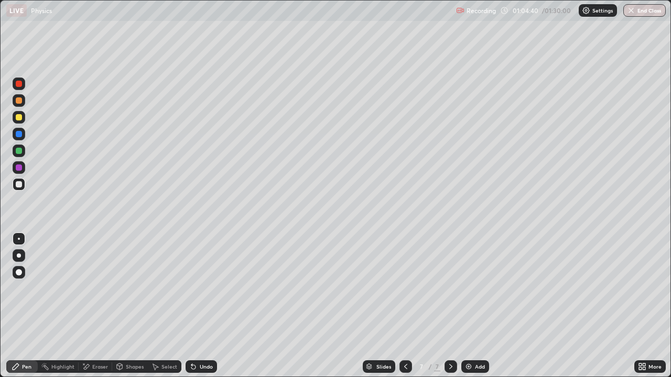
click at [18, 184] on div at bounding box center [19, 184] width 6 height 6
click at [19, 84] on div at bounding box center [19, 84] width 6 height 6
click at [18, 185] on div at bounding box center [19, 184] width 6 height 6
click at [17, 153] on div at bounding box center [19, 151] width 6 height 6
click at [472, 310] on div "Add" at bounding box center [475, 367] width 28 height 13
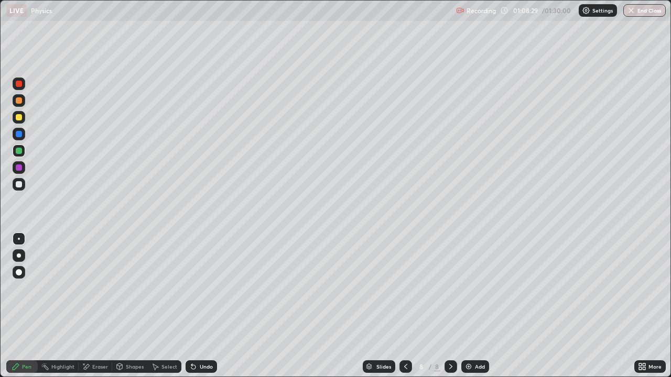
click at [19, 184] on div at bounding box center [19, 184] width 6 height 6
click at [20, 186] on div at bounding box center [19, 184] width 6 height 6
click at [18, 185] on div at bounding box center [19, 184] width 6 height 6
click at [204, 310] on div "Undo" at bounding box center [206, 366] width 13 height 5
click at [14, 186] on div at bounding box center [19, 184] width 13 height 13
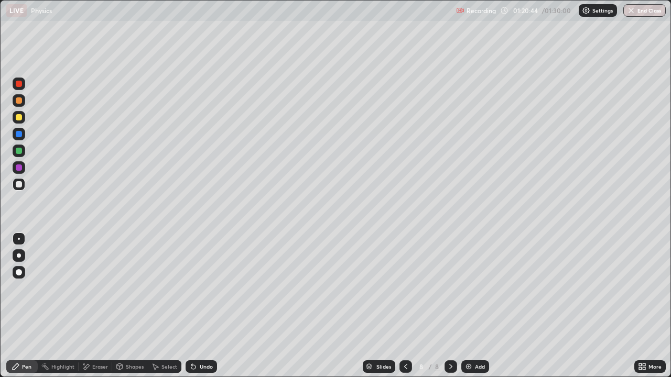
click at [164, 310] on div "Select" at bounding box center [169, 366] width 16 height 5
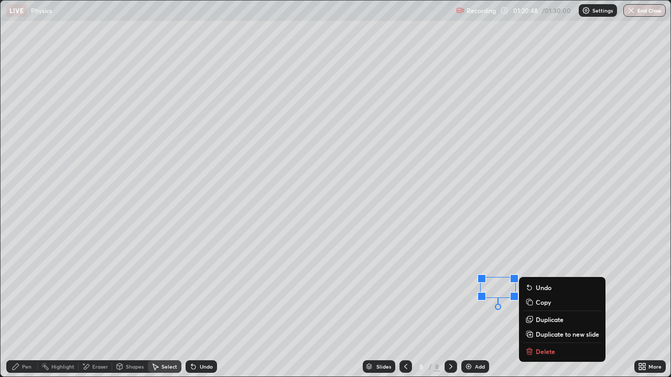
click at [14, 310] on icon at bounding box center [16, 367] width 6 height 6
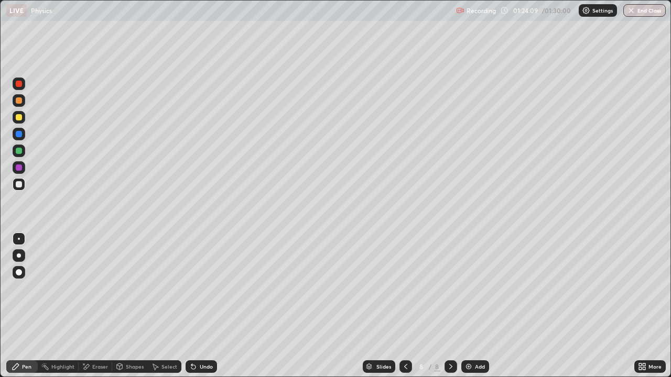
click at [471, 310] on img at bounding box center [469, 367] width 8 height 8
click at [18, 187] on div at bounding box center [19, 184] width 6 height 6
click at [18, 184] on div at bounding box center [19, 184] width 6 height 6
click at [200, 310] on div "Undo" at bounding box center [206, 366] width 13 height 5
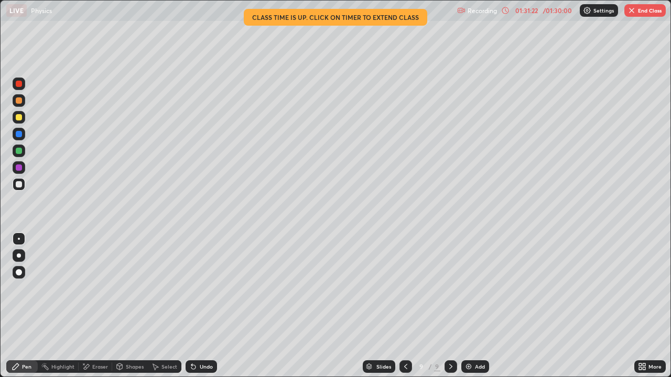
click at [200, 310] on div "Undo" at bounding box center [206, 366] width 13 height 5
click at [196, 310] on div "Undo" at bounding box center [201, 367] width 31 height 13
click at [197, 310] on div "Undo" at bounding box center [201, 367] width 31 height 13
click at [200, 310] on div "Undo" at bounding box center [206, 366] width 13 height 5
click at [644, 13] on button "End Class" at bounding box center [644, 10] width 41 height 13
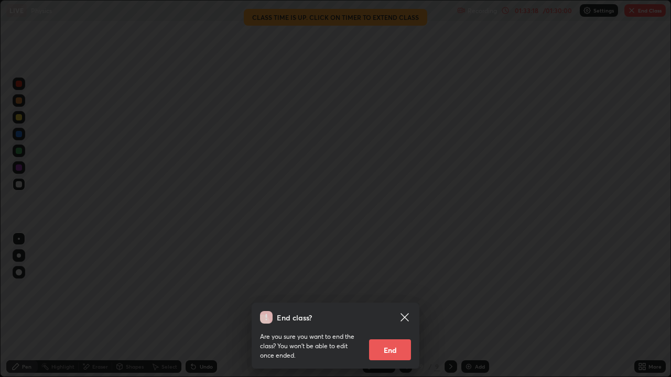
click at [397, 310] on button "End" at bounding box center [390, 350] width 42 height 21
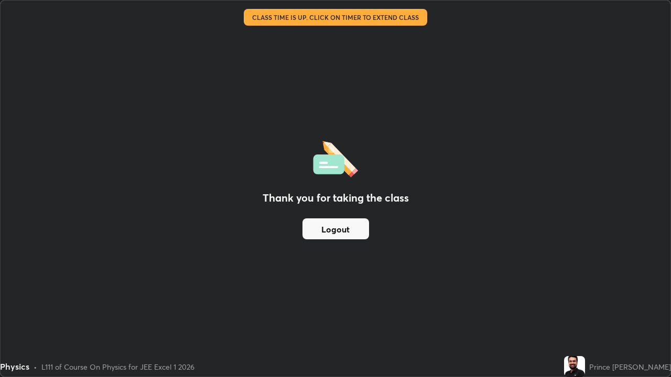
click at [332, 232] on button "Logout" at bounding box center [336, 229] width 67 height 21
